Goal: Task Accomplishment & Management: Manage account settings

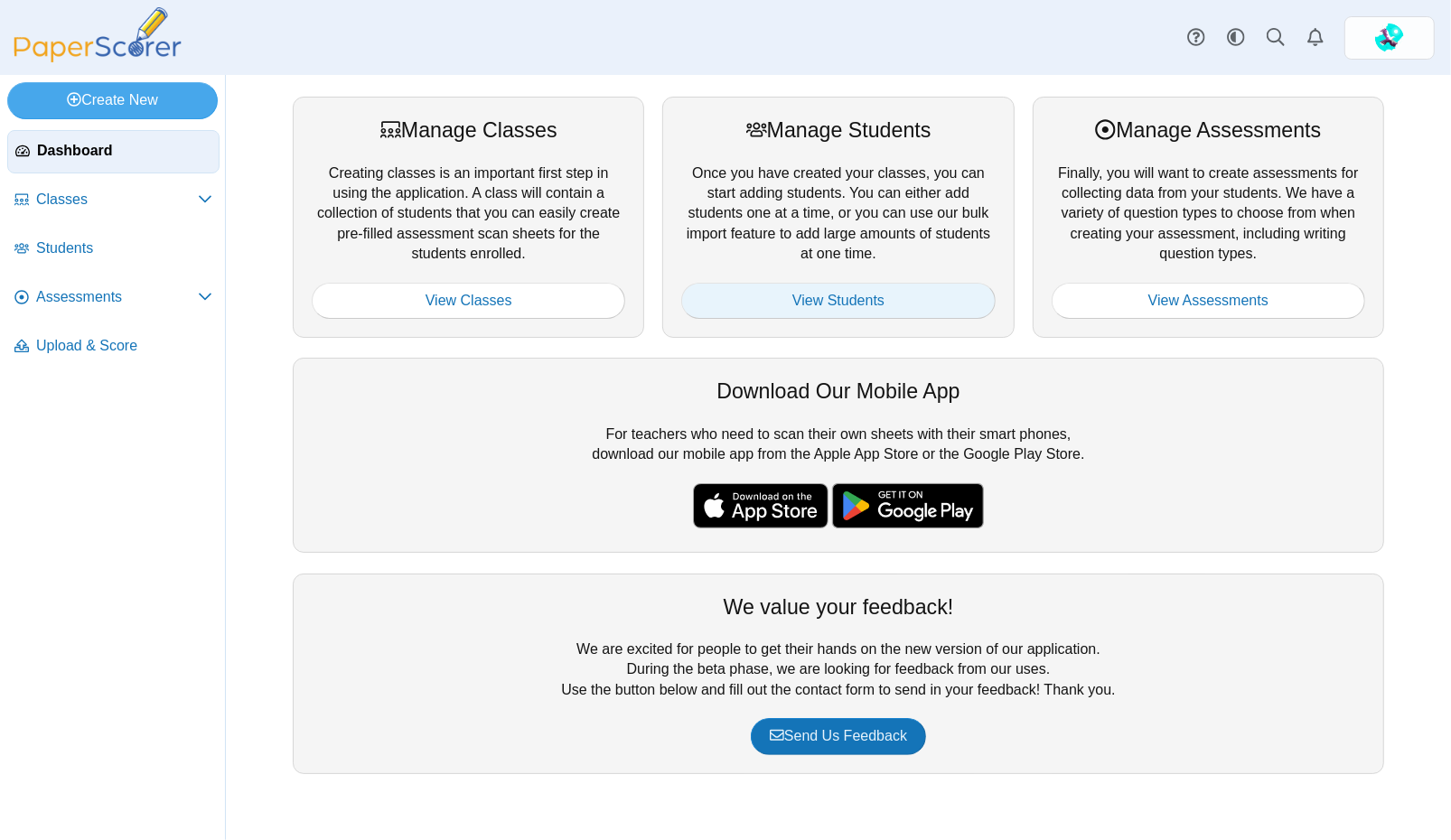
click at [854, 295] on link "View Students" at bounding box center [838, 301] width 313 height 36
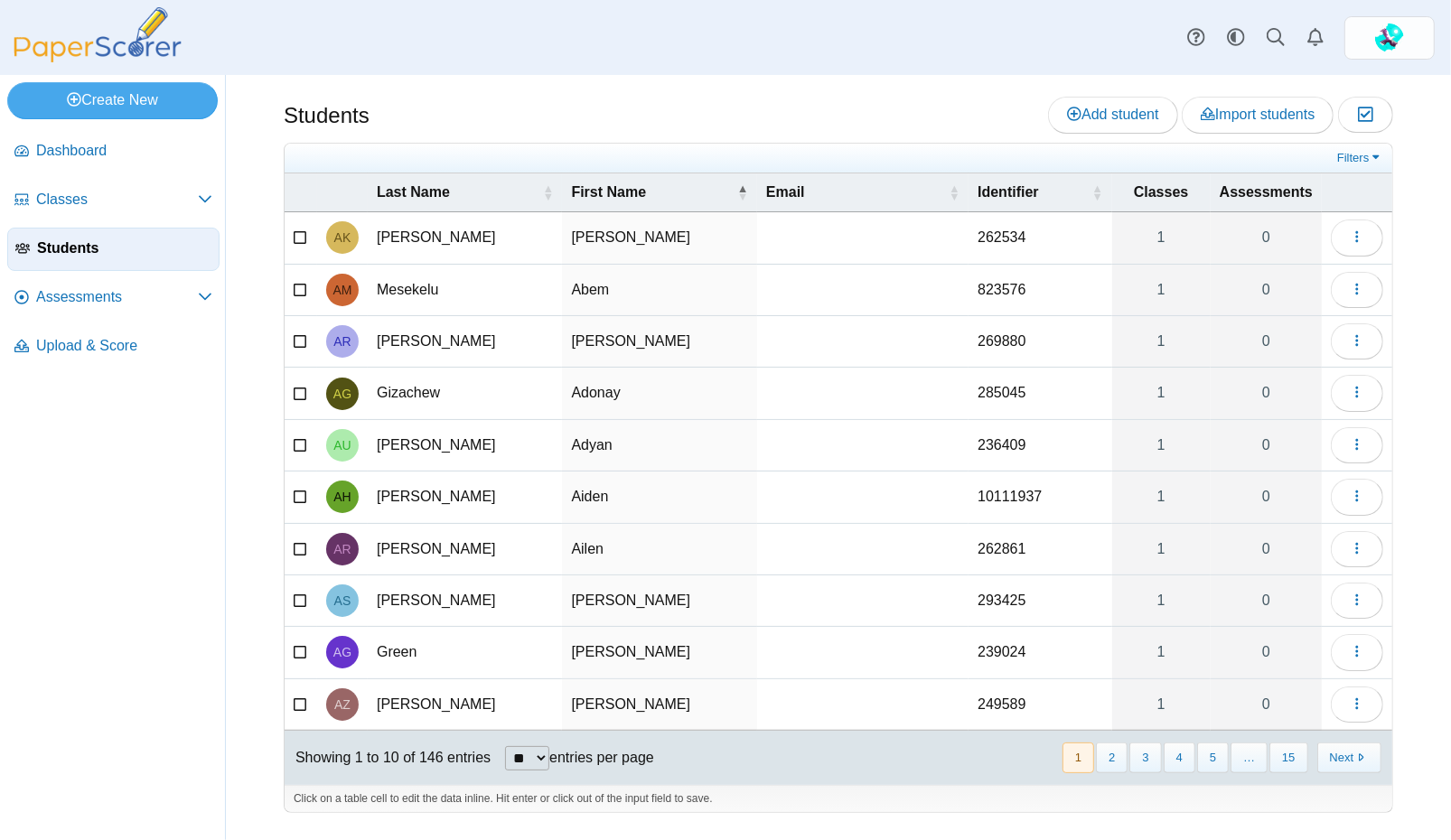
click at [547, 746] on select "** ** ** ***" at bounding box center [527, 758] width 44 height 24
select select "**"
click at [507, 746] on select "** ** ** ***" at bounding box center [527, 758] width 44 height 24
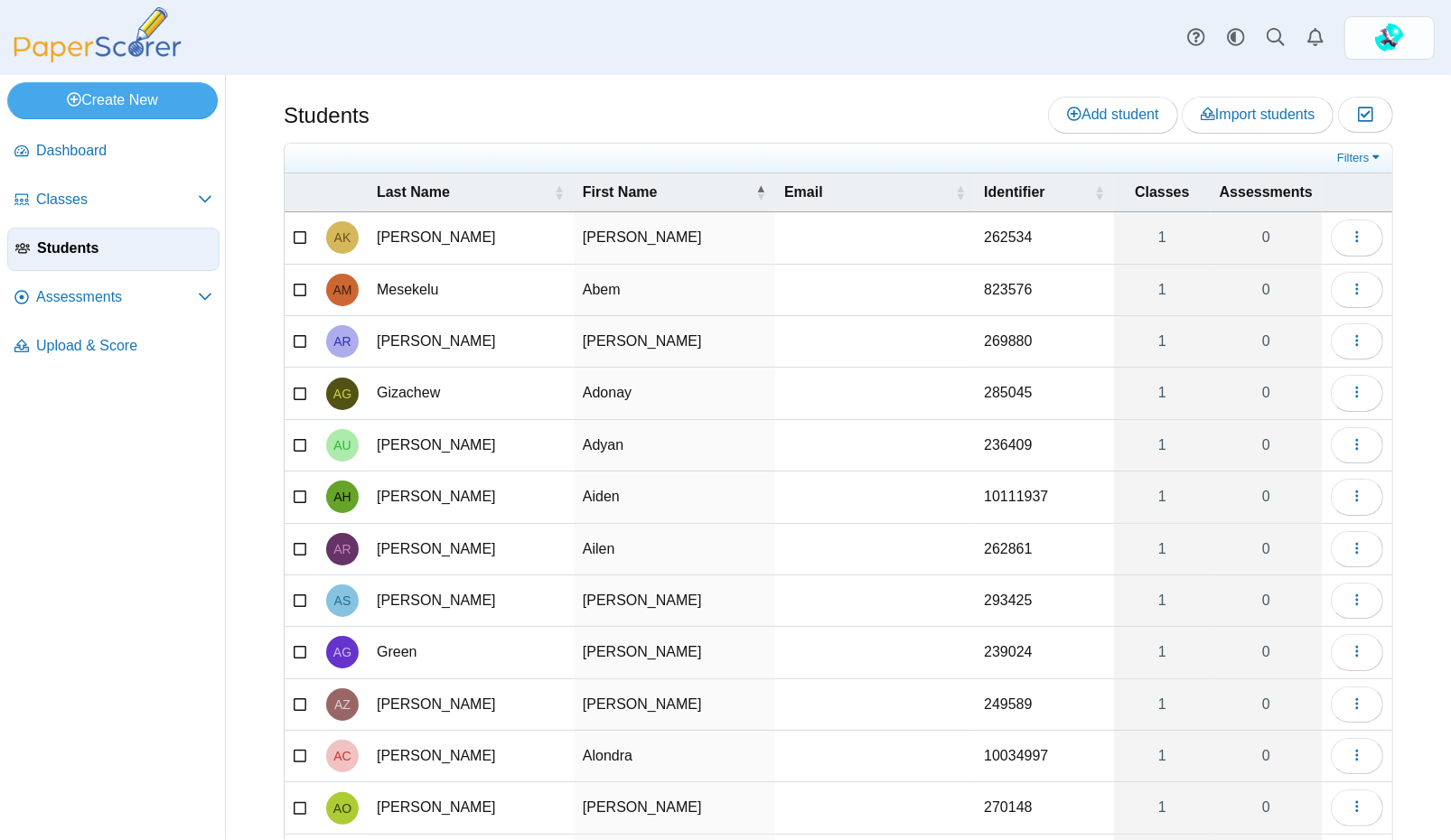
click at [834, 234] on td at bounding box center [874, 238] width 200 height 52
click at [91, 595] on nav "Dashboard Classes" at bounding box center [112, 482] width 225 height 717
click at [84, 242] on span "Students" at bounding box center [124, 248] width 175 height 20
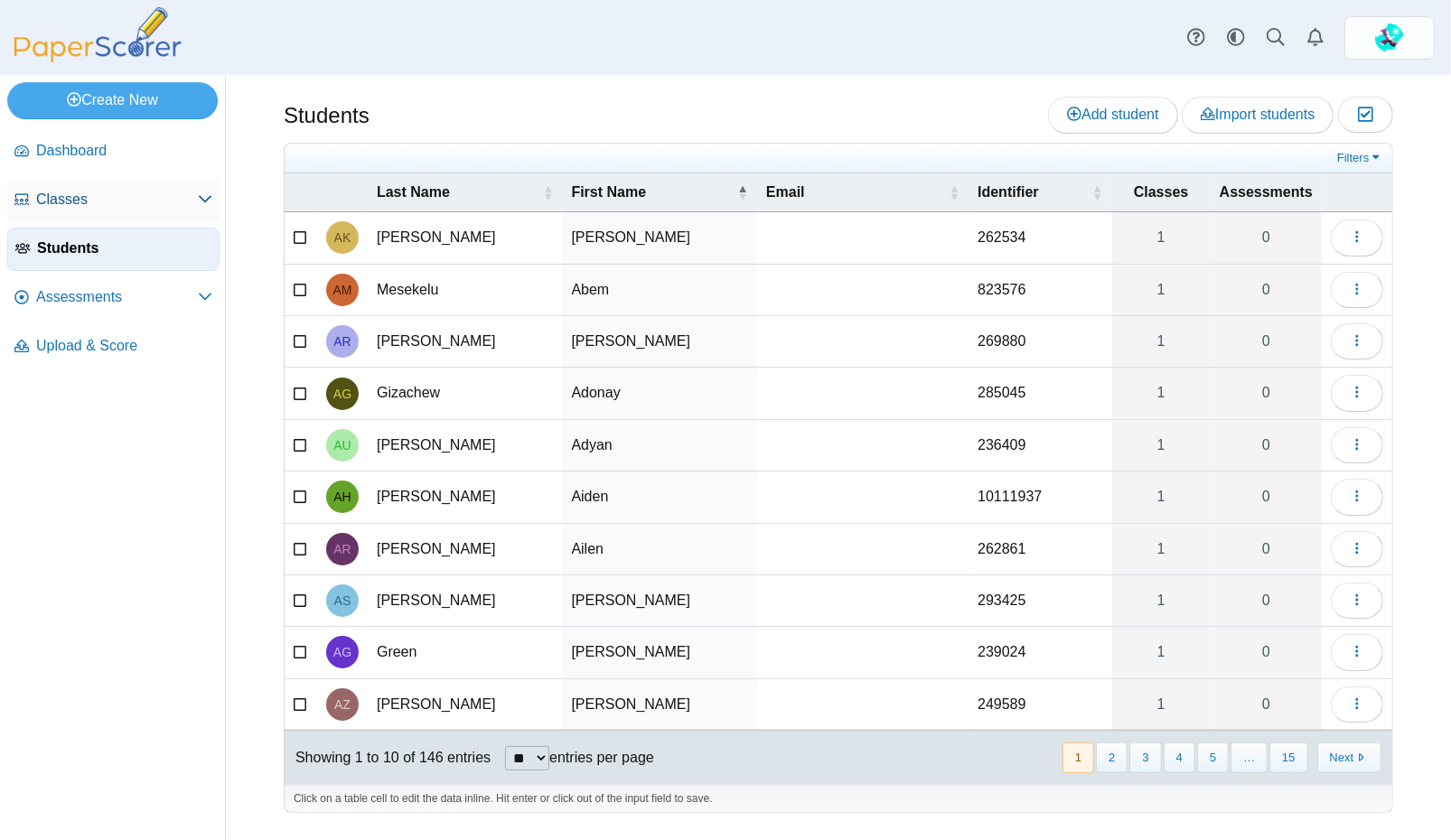
click at [50, 196] on span "Classes" at bounding box center [117, 200] width 162 height 20
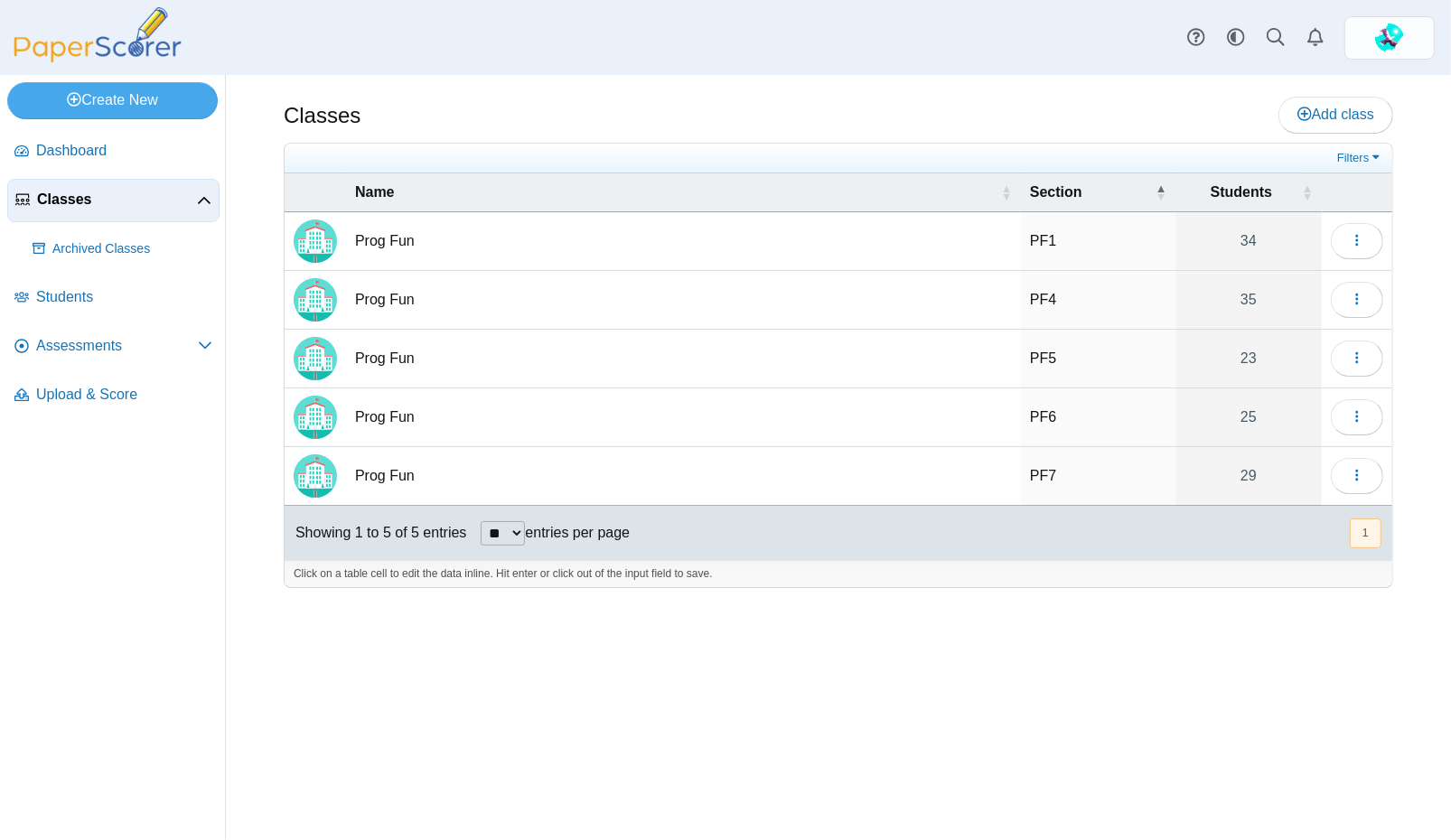
click at [374, 347] on td "Prog Fun" at bounding box center [683, 358] width 675 height 59
click at [326, 362] on img "Locally created class" at bounding box center [315, 358] width 43 height 43
click at [392, 358] on td "Prog Fun" at bounding box center [683, 358] width 675 height 59
click at [328, 367] on img "Locally created class" at bounding box center [315, 358] width 43 height 43
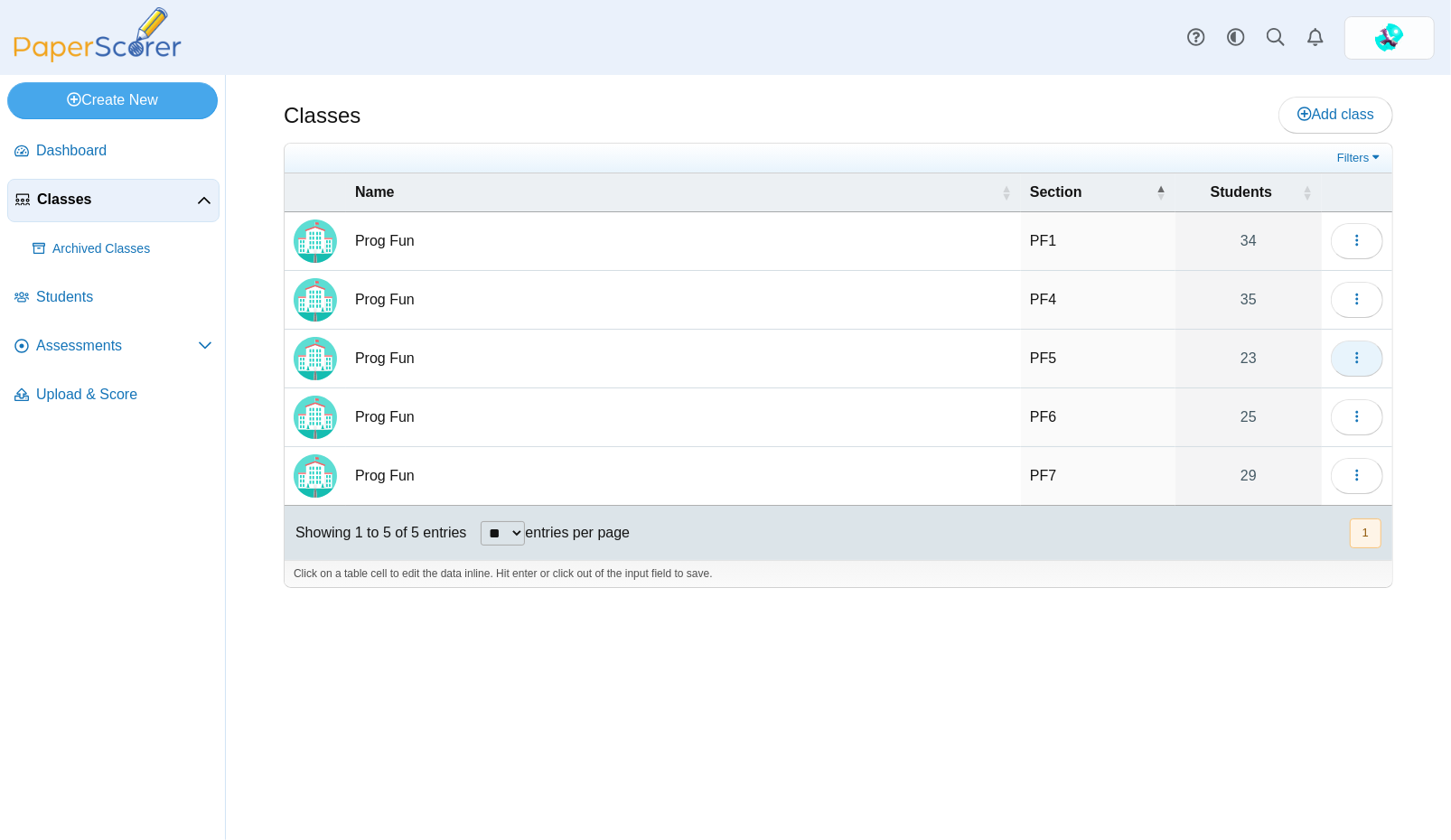
click at [1363, 358] on icon "button" at bounding box center [1357, 358] width 14 height 14
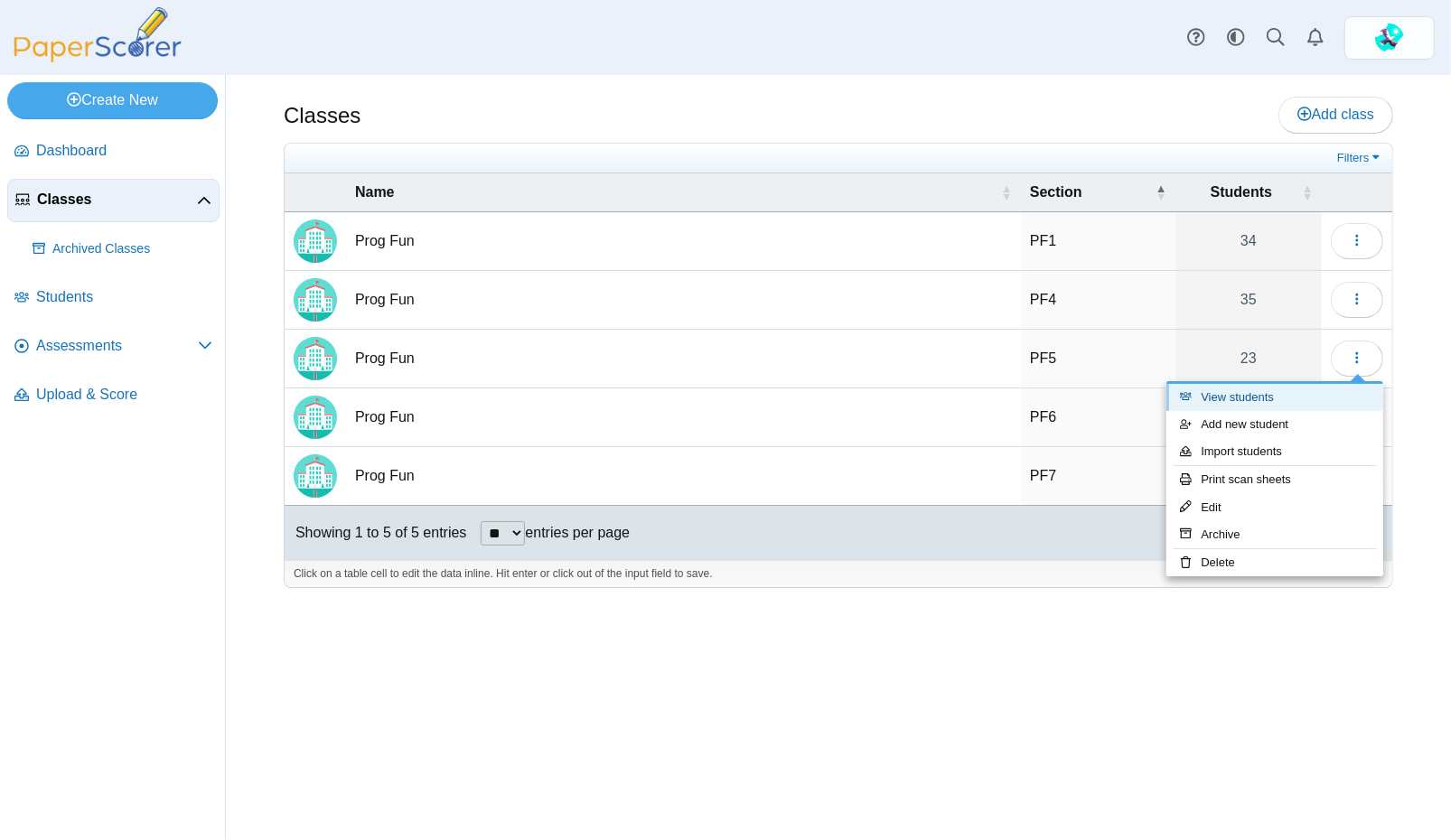
click at [1303, 396] on link "View students" at bounding box center [1275, 397] width 217 height 27
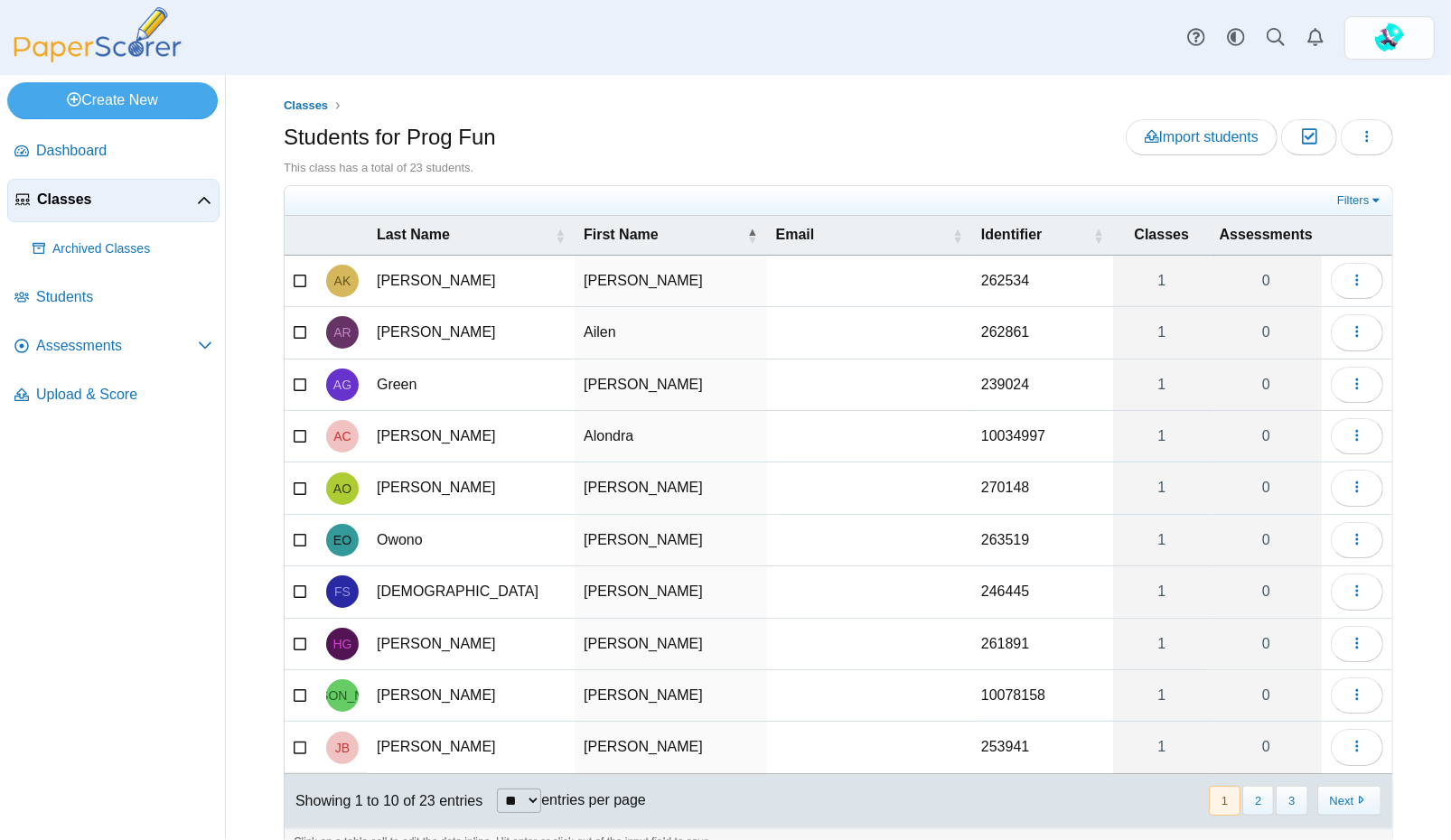
scroll to position [21, 0]
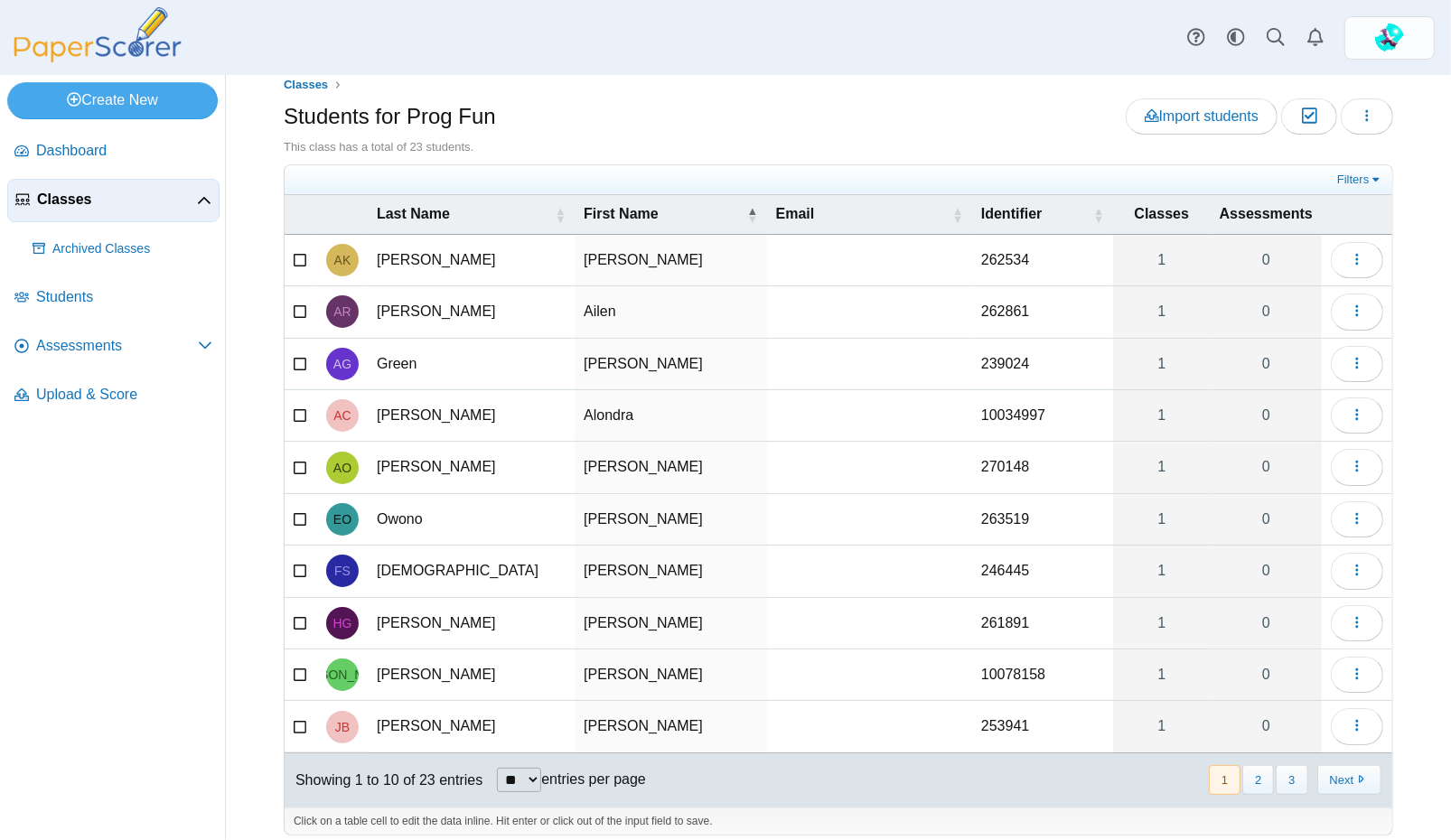
click at [112, 193] on span "Classes" at bounding box center [117, 200] width 160 height 20
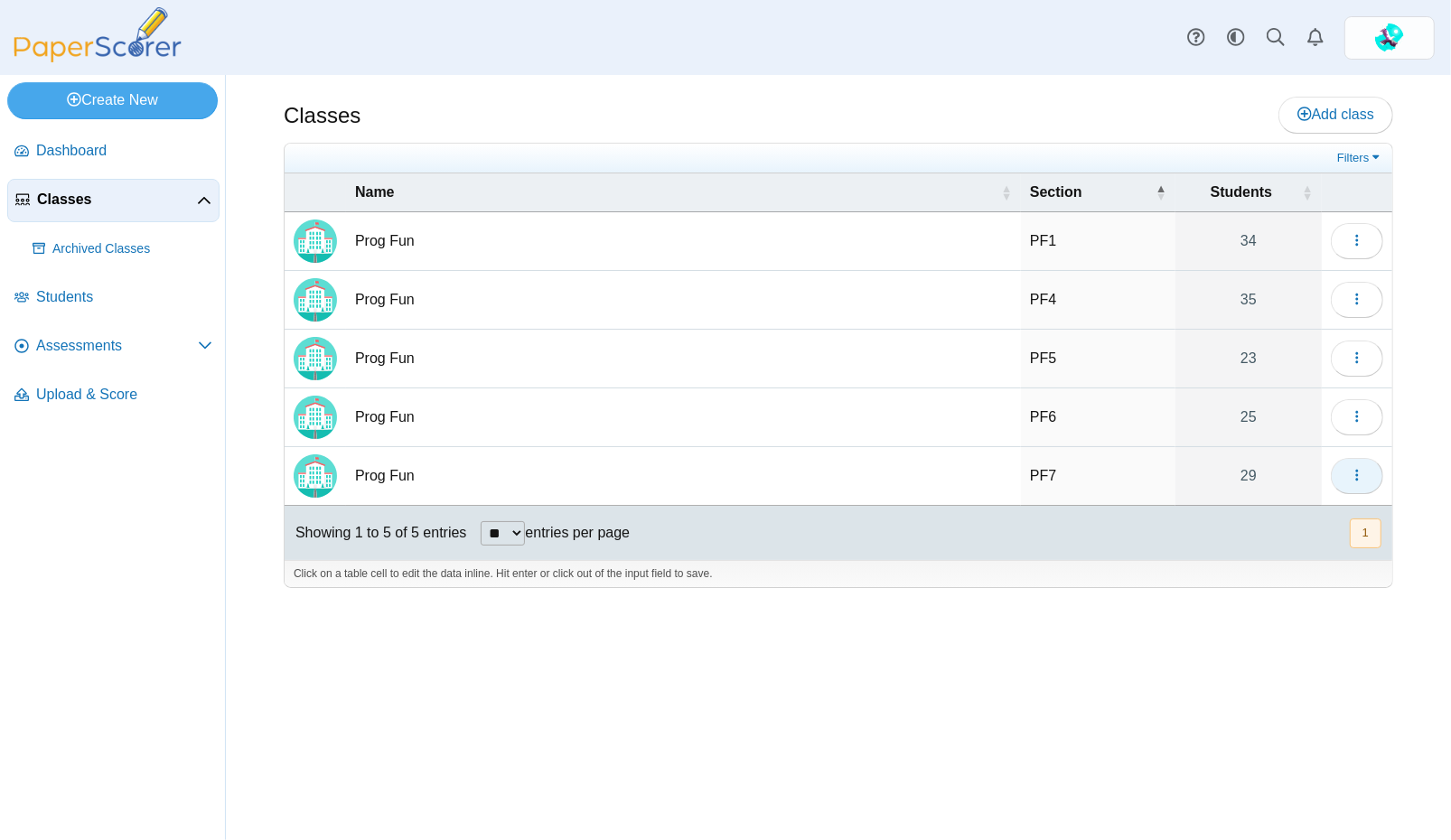
click at [1342, 475] on button "button" at bounding box center [1357, 476] width 53 height 36
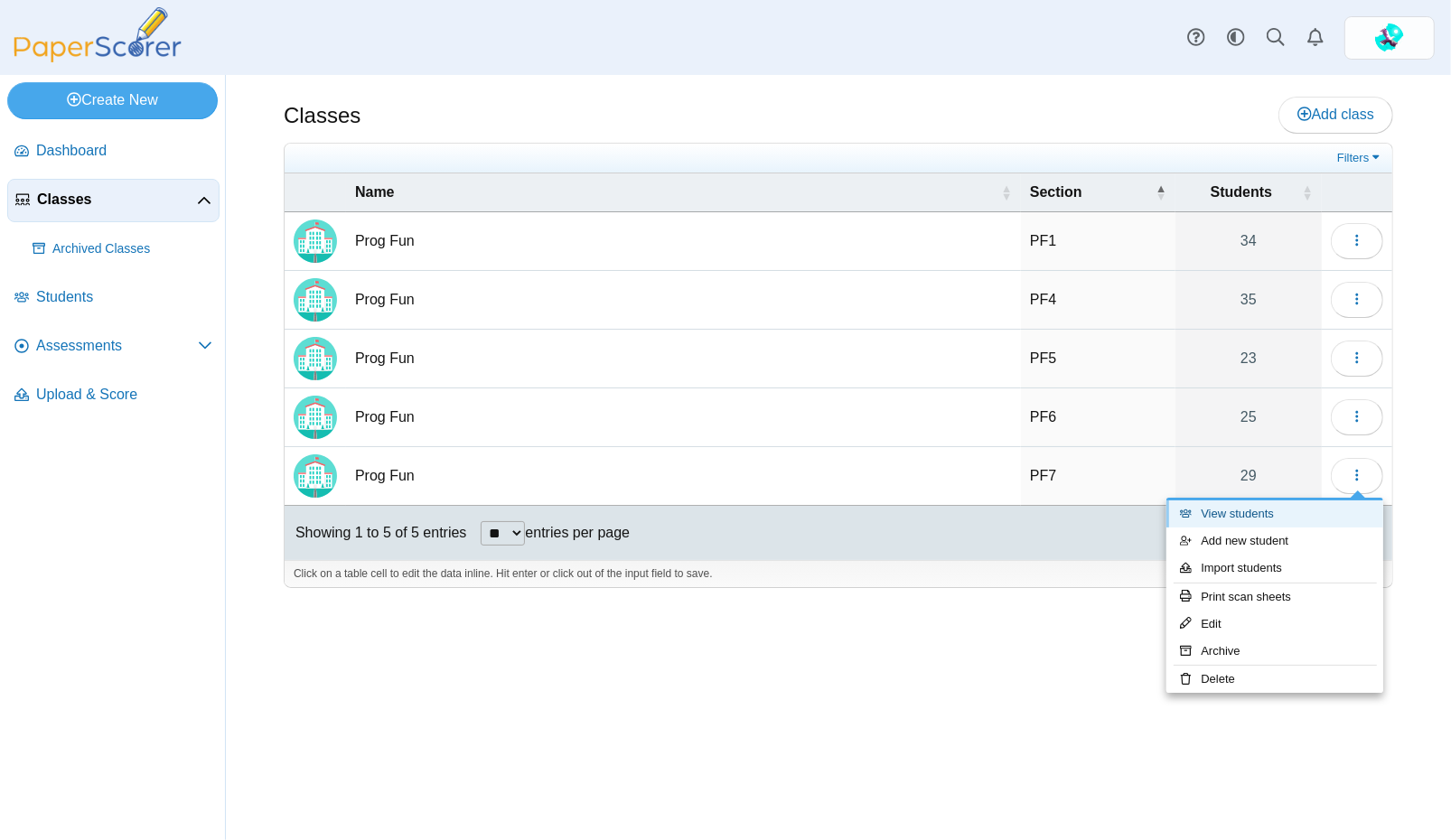
click at [1255, 516] on link "View students" at bounding box center [1275, 514] width 217 height 27
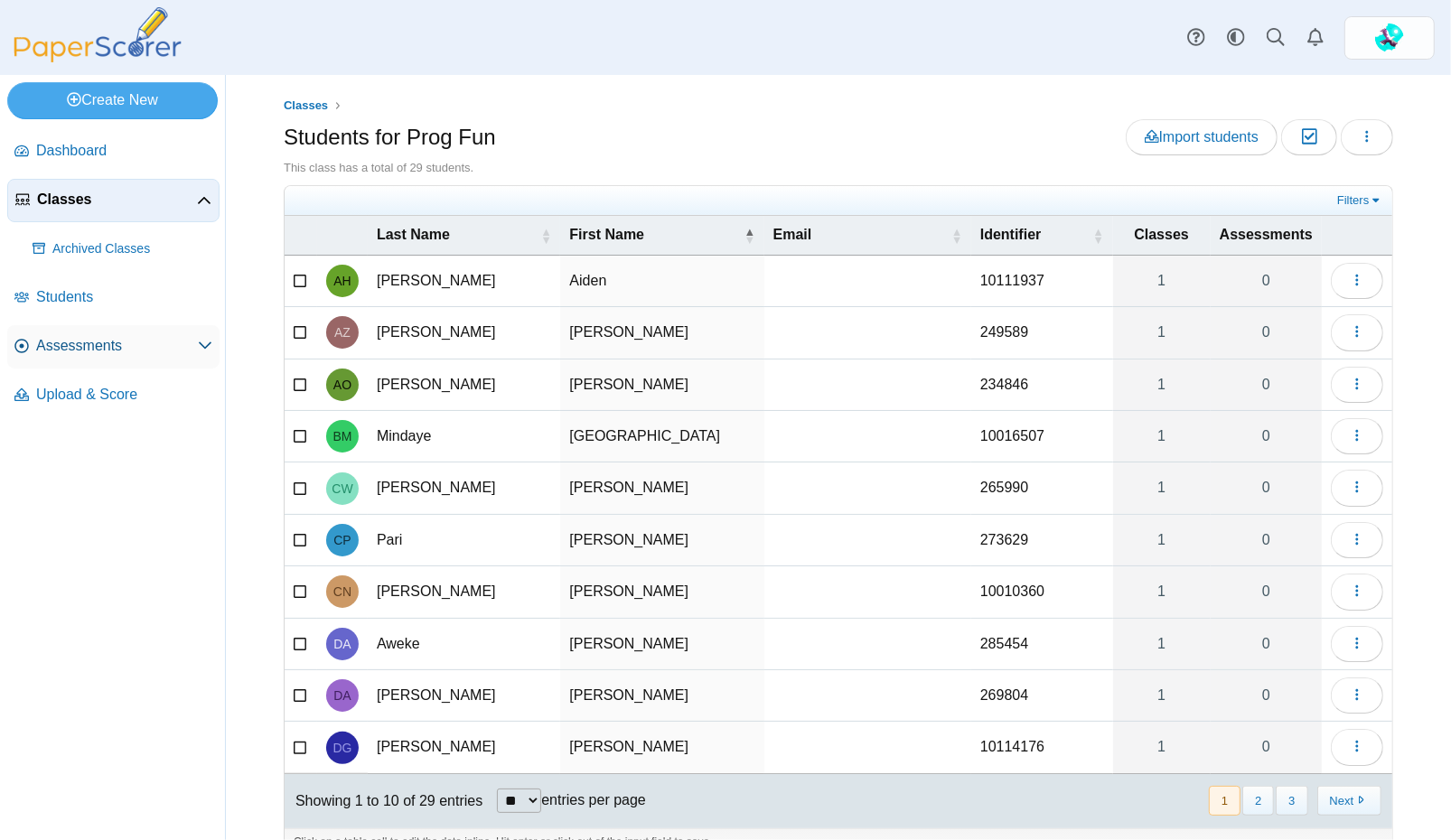
click at [104, 342] on span "Assessments" at bounding box center [117, 346] width 162 height 20
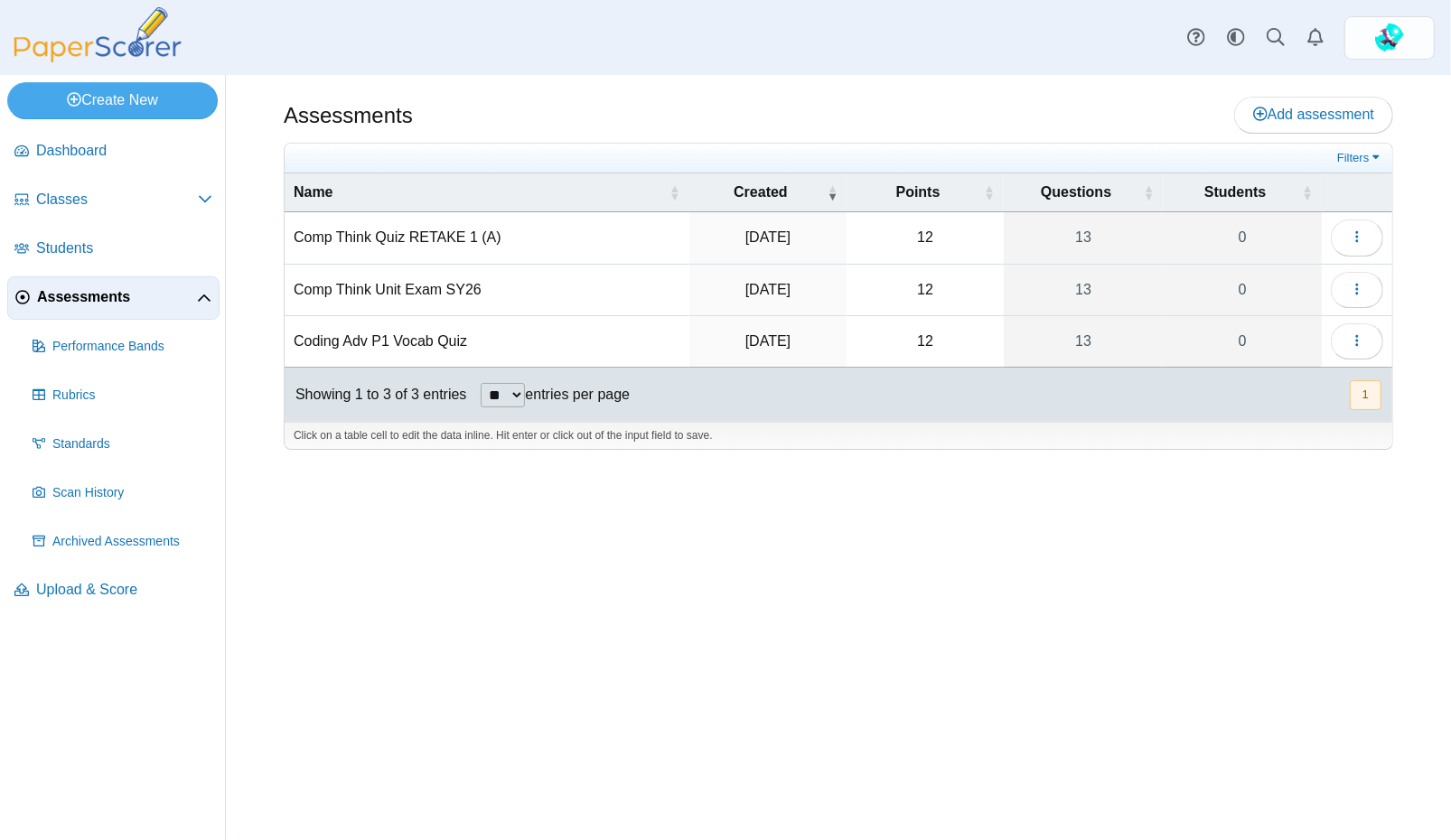
click at [381, 291] on td "Comp Think Unit Exam SY26" at bounding box center [486, 290] width 405 height 52
click at [1360, 284] on icon "button" at bounding box center [1357, 289] width 14 height 14
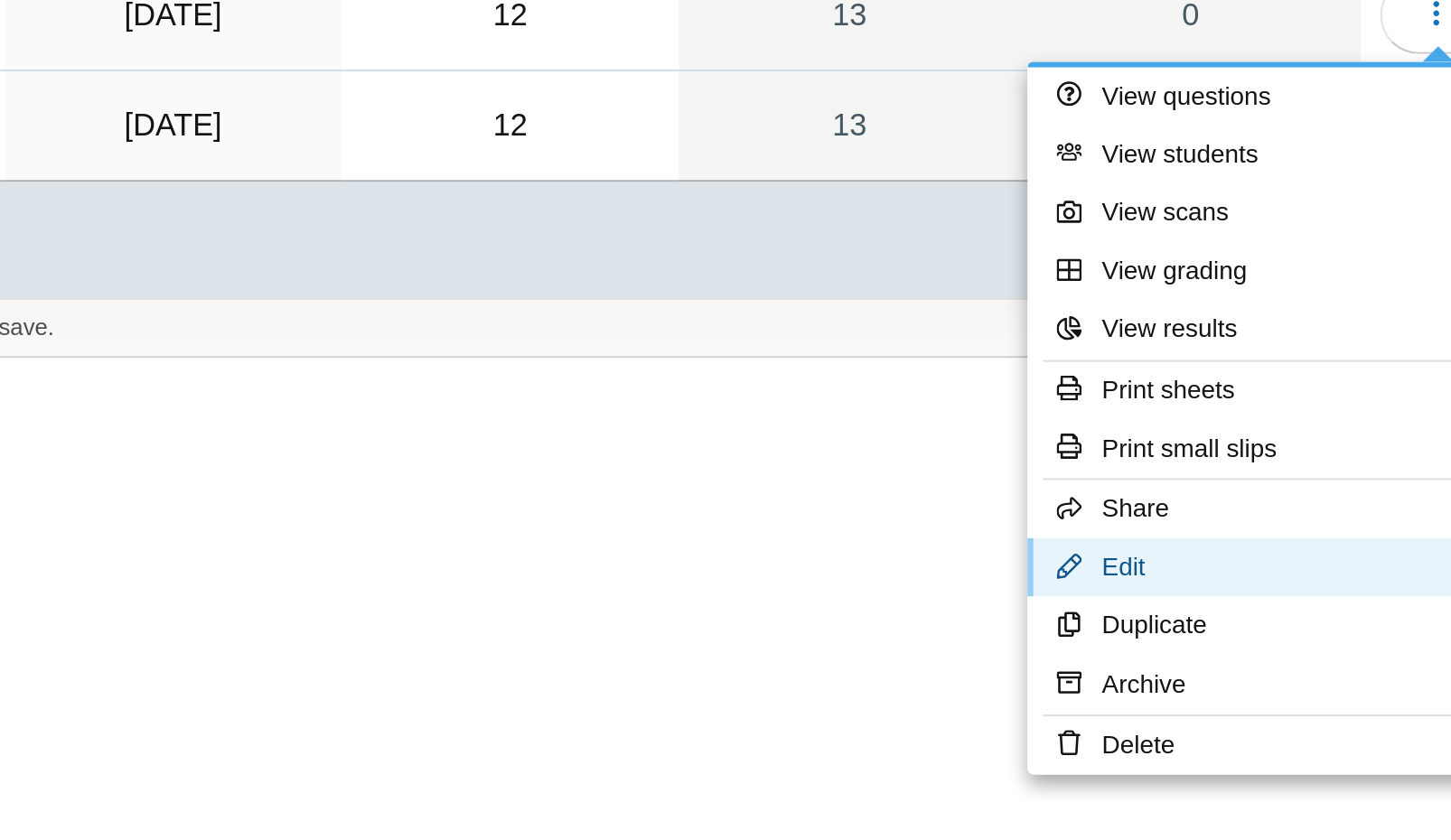
click at [1217, 537] on link "Edit" at bounding box center [1275, 548] width 217 height 27
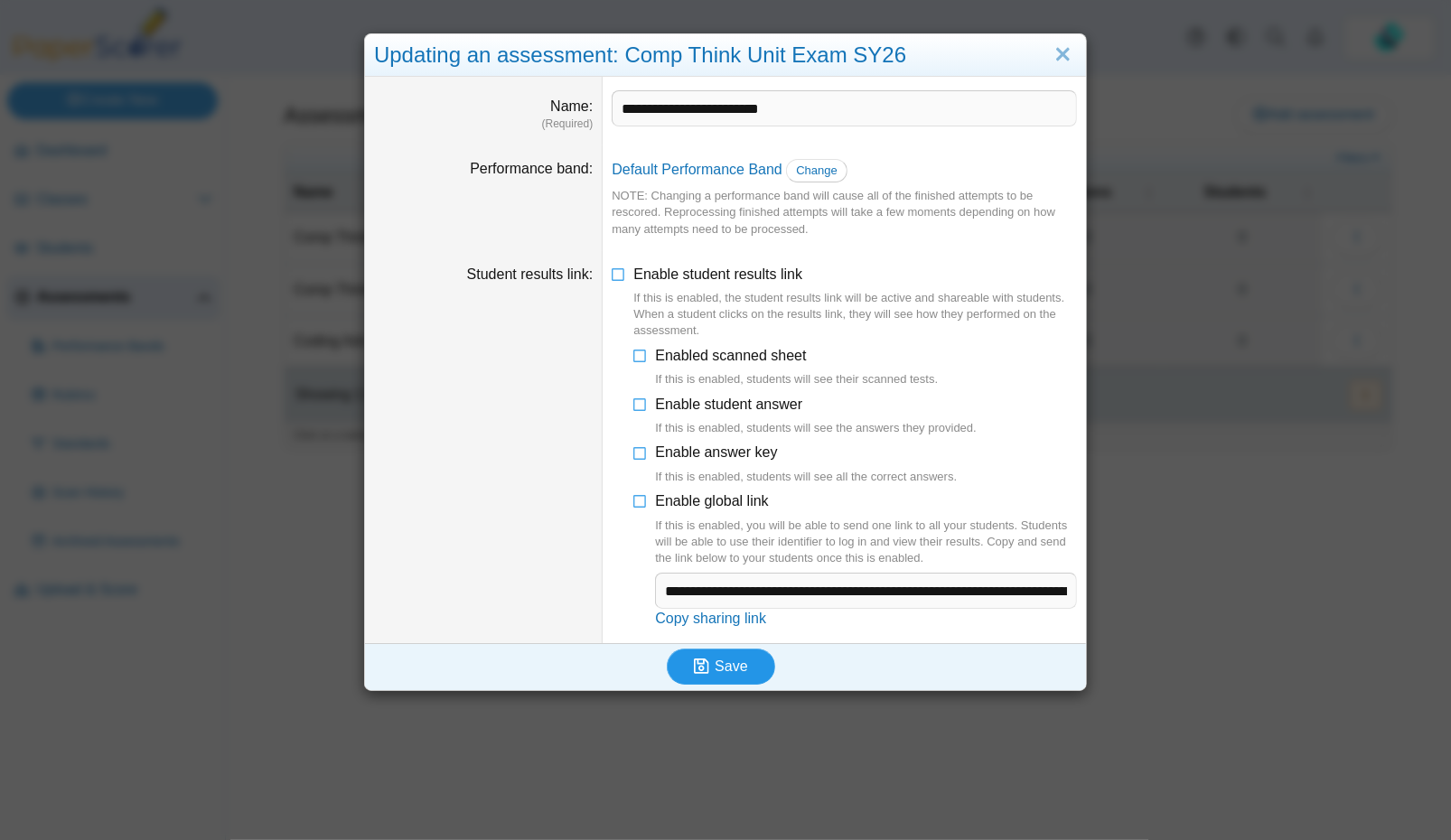
click at [735, 659] on span "Save" at bounding box center [730, 666] width 33 height 15
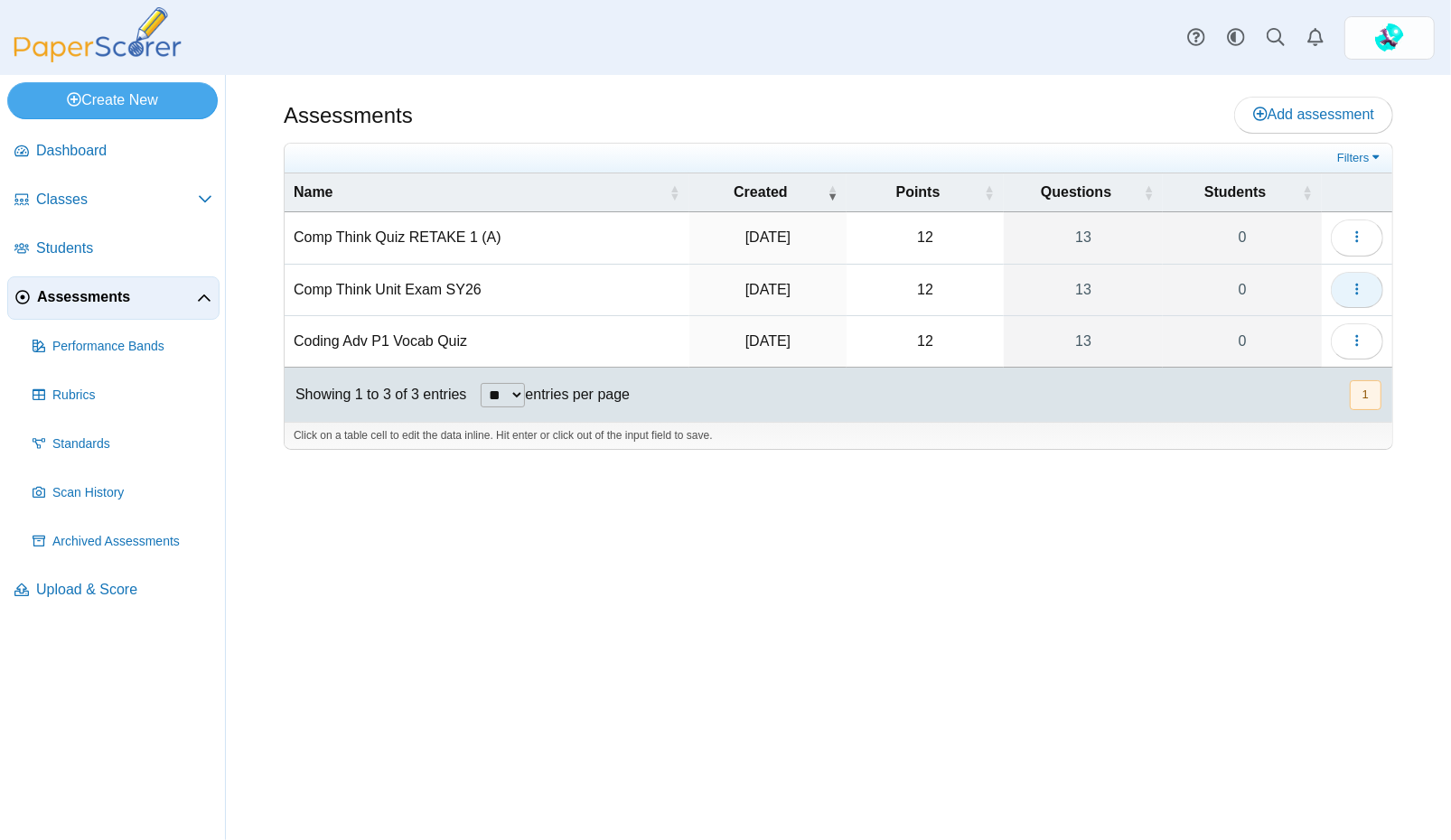
click at [1355, 283] on icon "button" at bounding box center [1357, 289] width 14 height 14
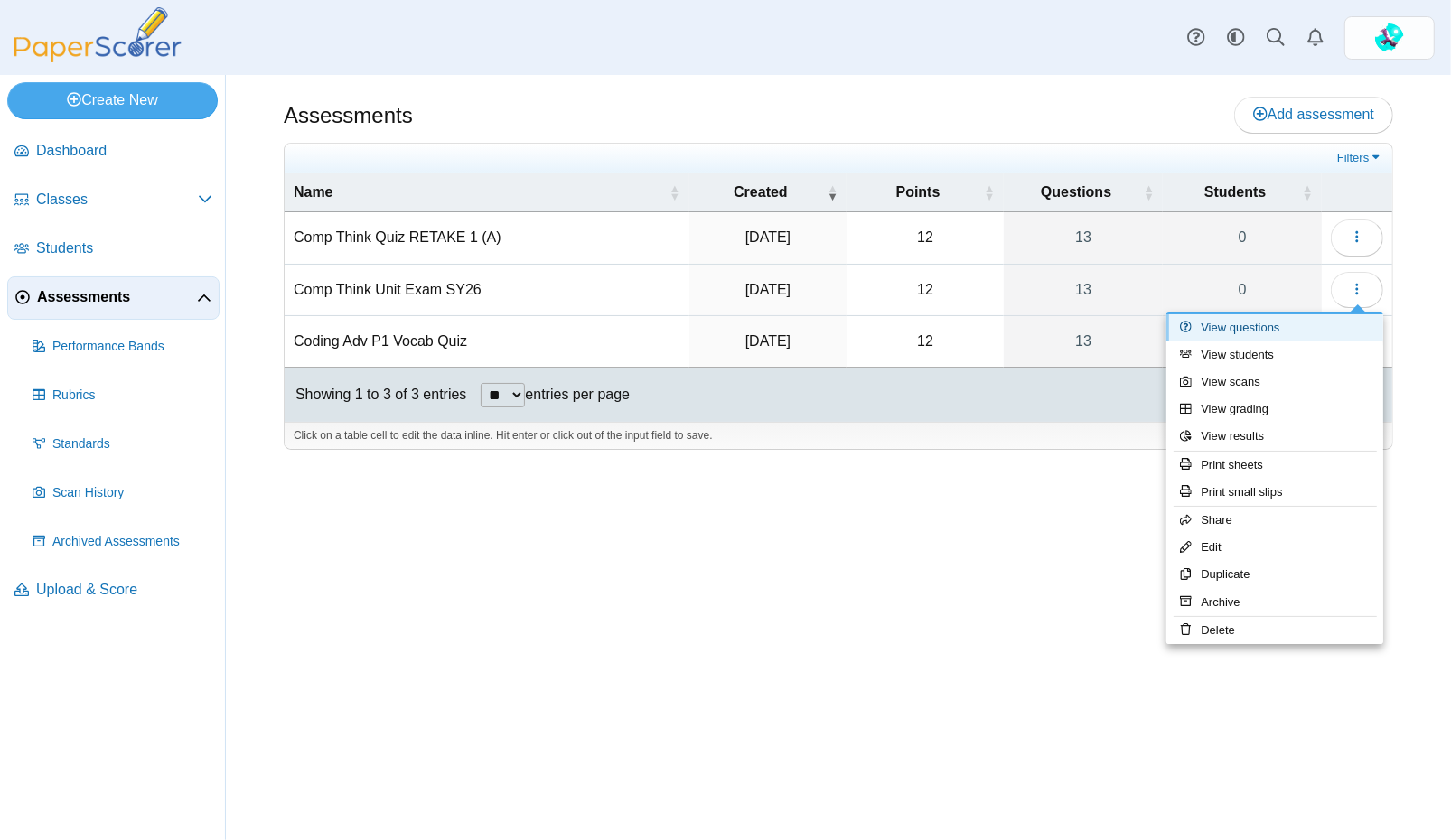
click at [1274, 324] on link "View questions" at bounding box center [1275, 328] width 217 height 27
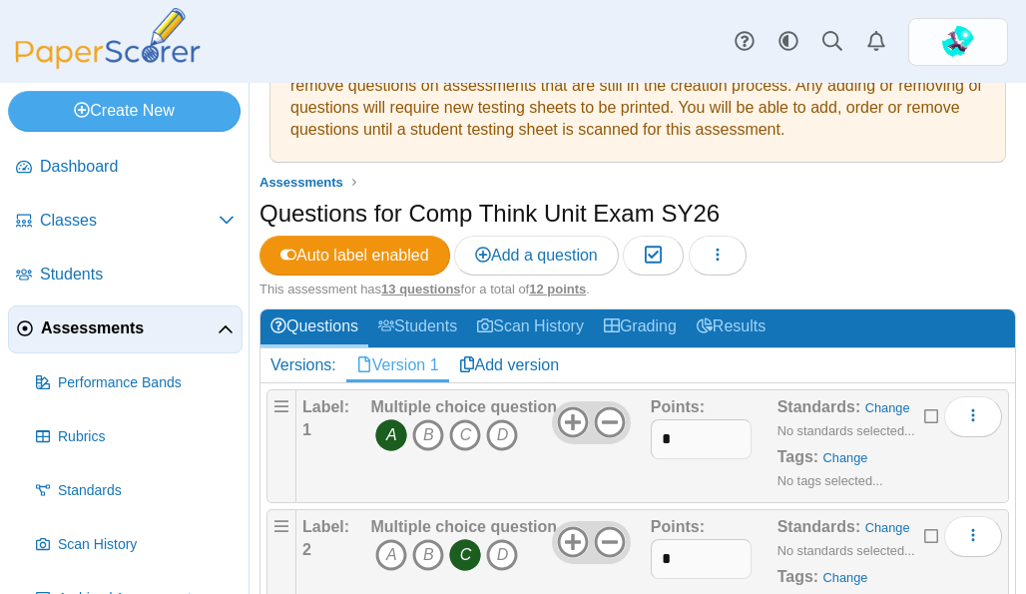
scroll to position [64, 0]
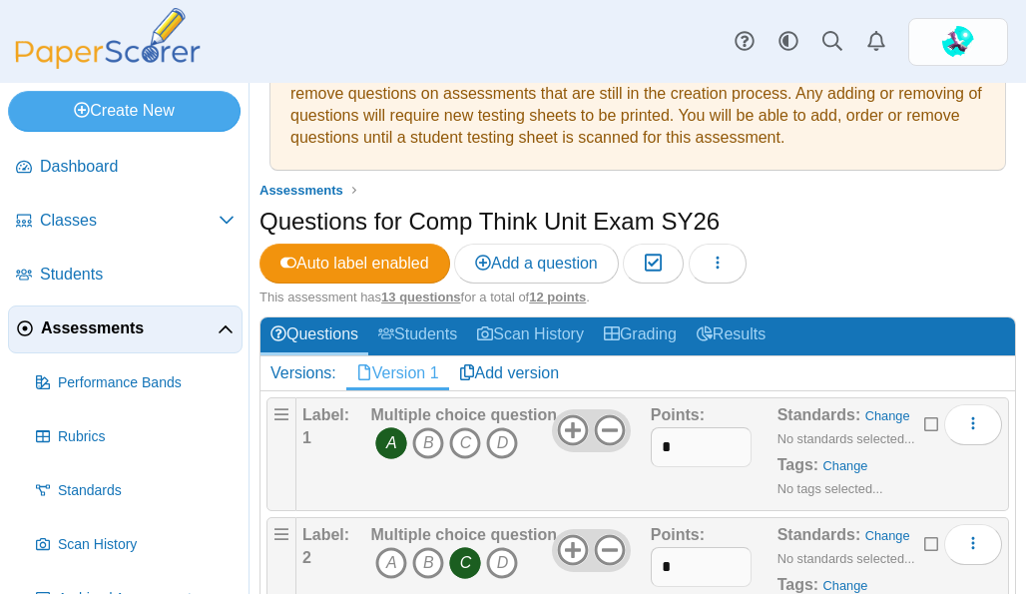
click at [444, 298] on u "13 questions" at bounding box center [420, 296] width 79 height 15
click at [566, 297] on u "12 points" at bounding box center [557, 296] width 57 height 15
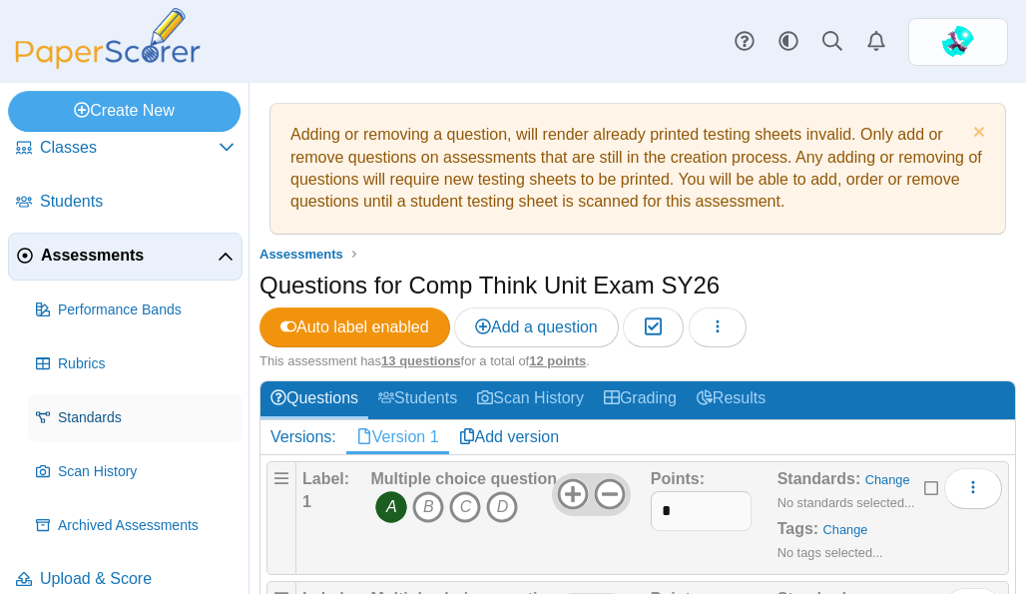
scroll to position [95, 0]
